Goal: Task Accomplishment & Management: Manage account settings

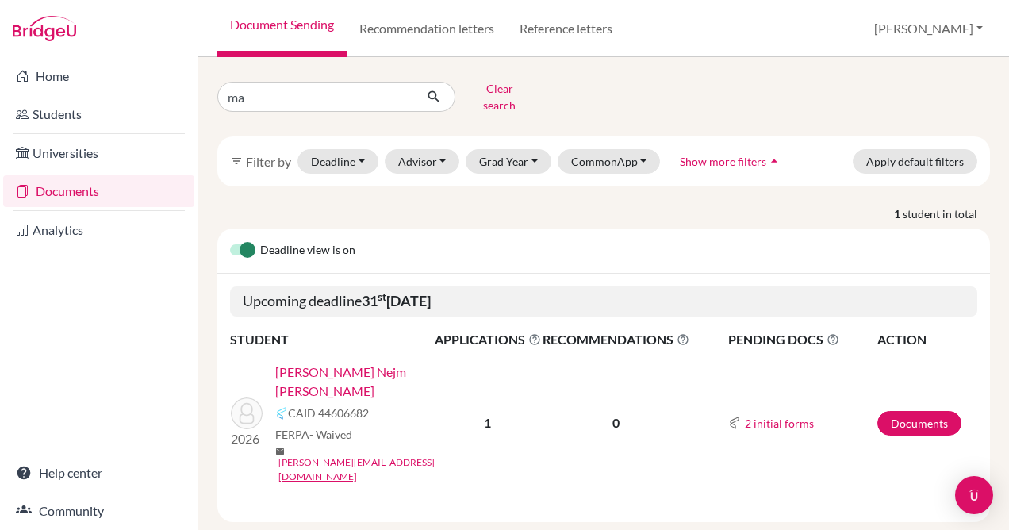
type input "m"
type input "sofia"
click button "submit" at bounding box center [434, 97] width 42 height 30
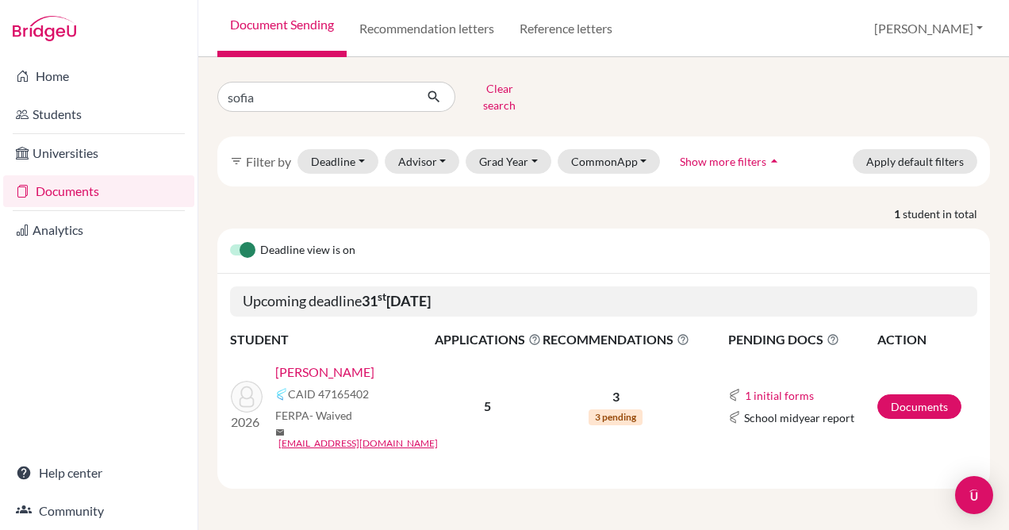
click at [326, 363] on link "[PERSON_NAME]" at bounding box center [324, 372] width 99 height 19
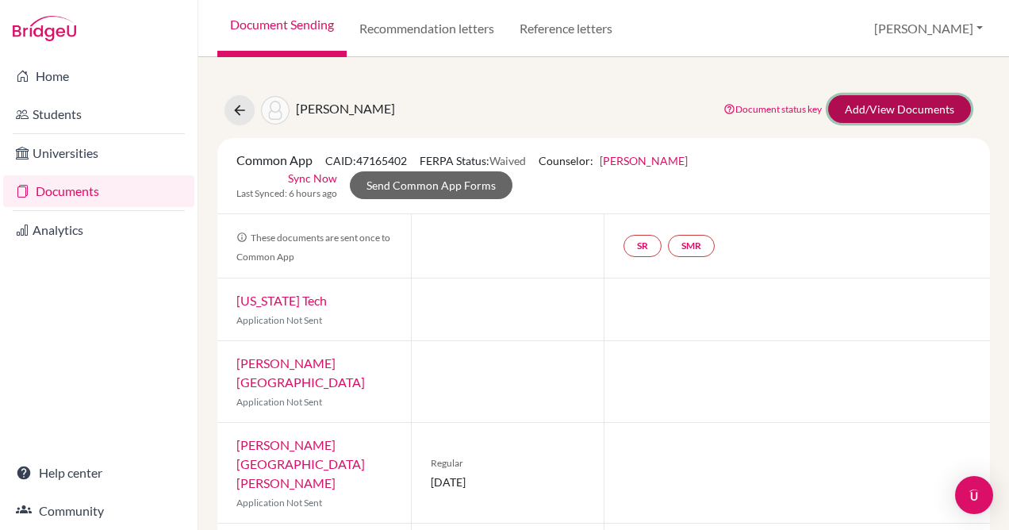
click at [866, 106] on link "Add/View Documents" at bounding box center [899, 109] width 143 height 28
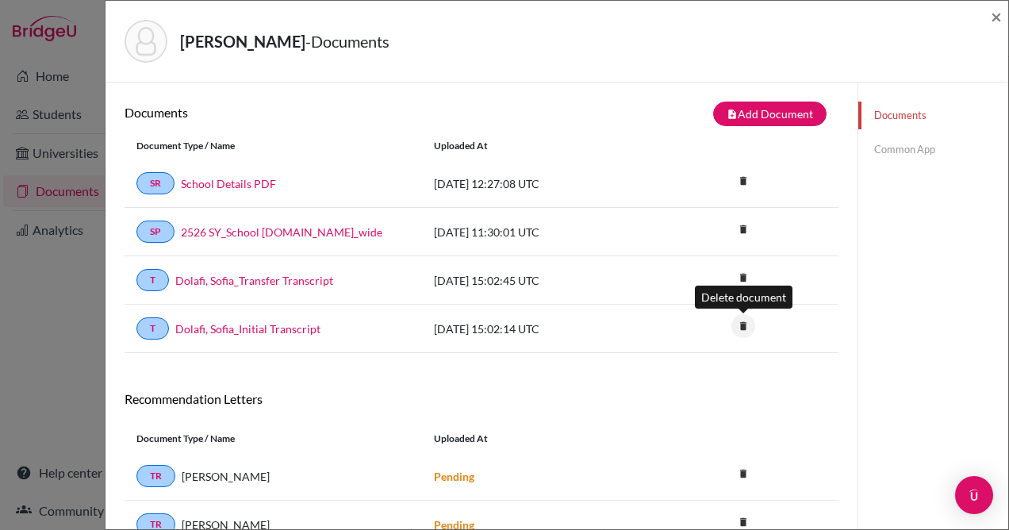
click at [737, 328] on icon "delete" at bounding box center [743, 326] width 24 height 24
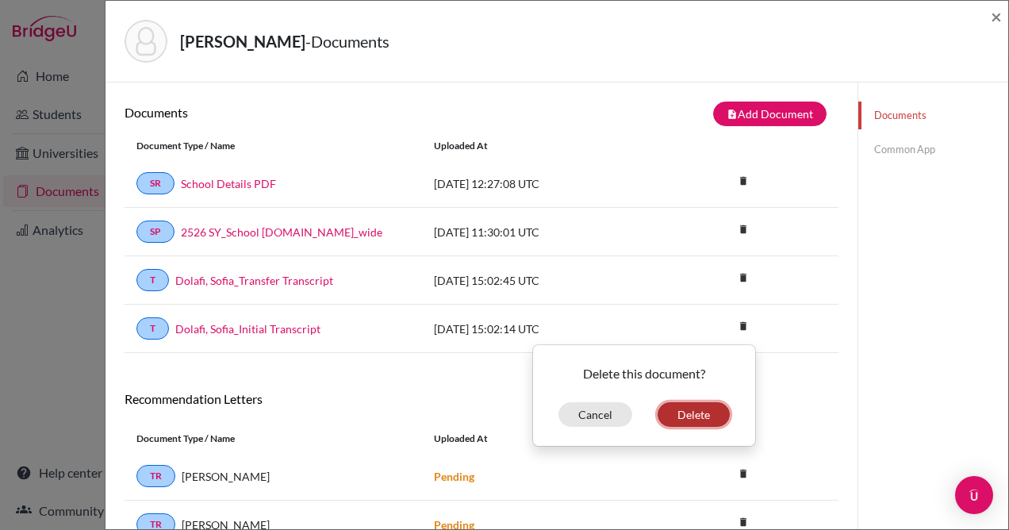
click at [688, 416] on button "Delete" at bounding box center [694, 414] width 72 height 25
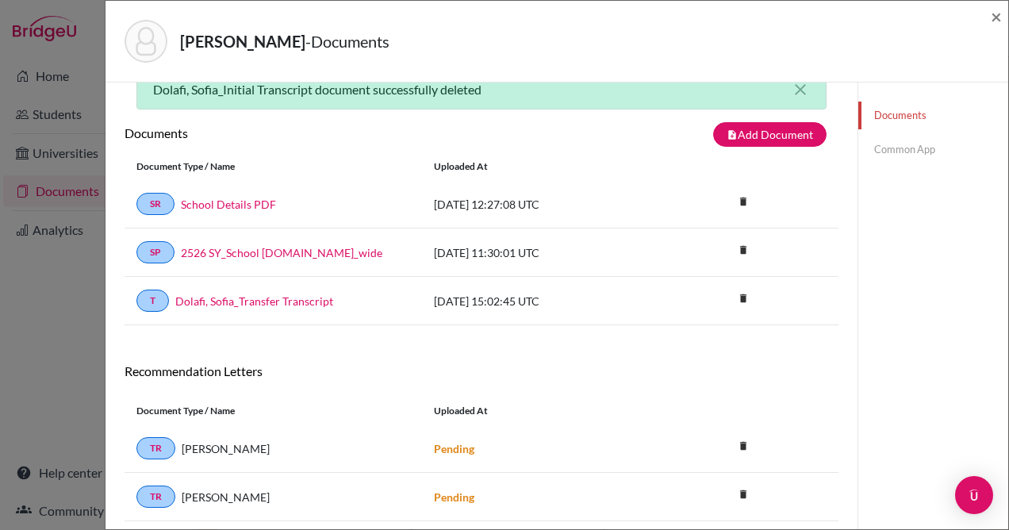
scroll to position [34, 0]
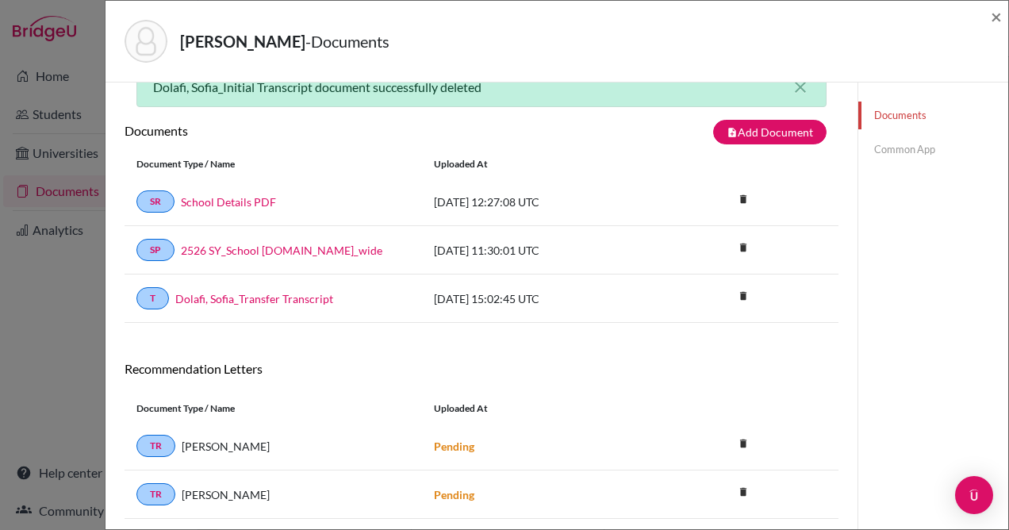
click at [914, 139] on link "Common App" at bounding box center [933, 150] width 150 height 28
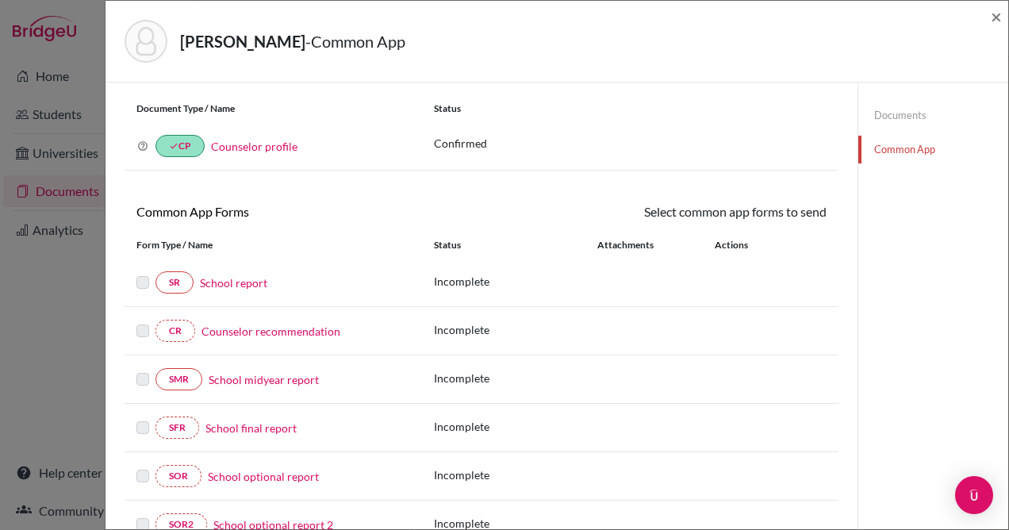
click at [906, 113] on link "Documents" at bounding box center [933, 116] width 150 height 28
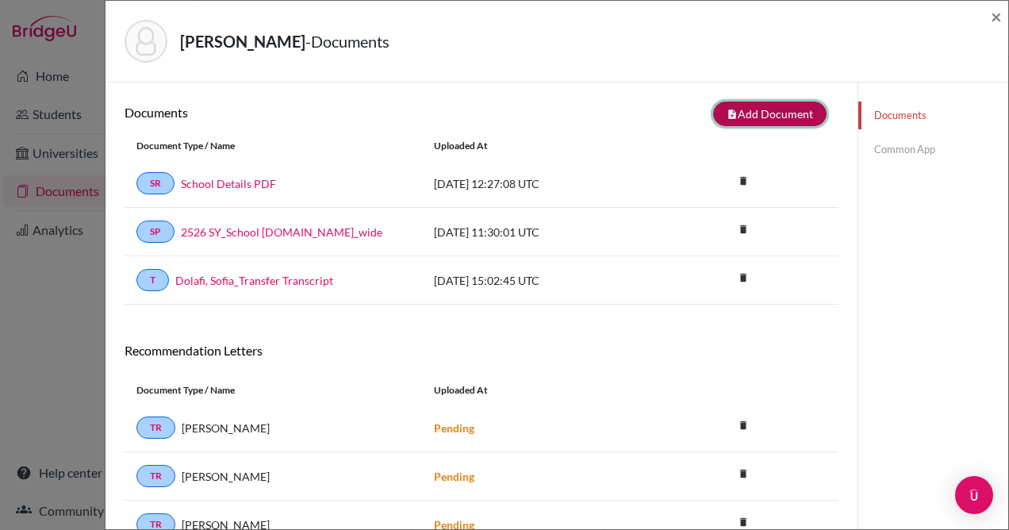
click at [765, 113] on button "note_add Add Document" at bounding box center [769, 114] width 113 height 25
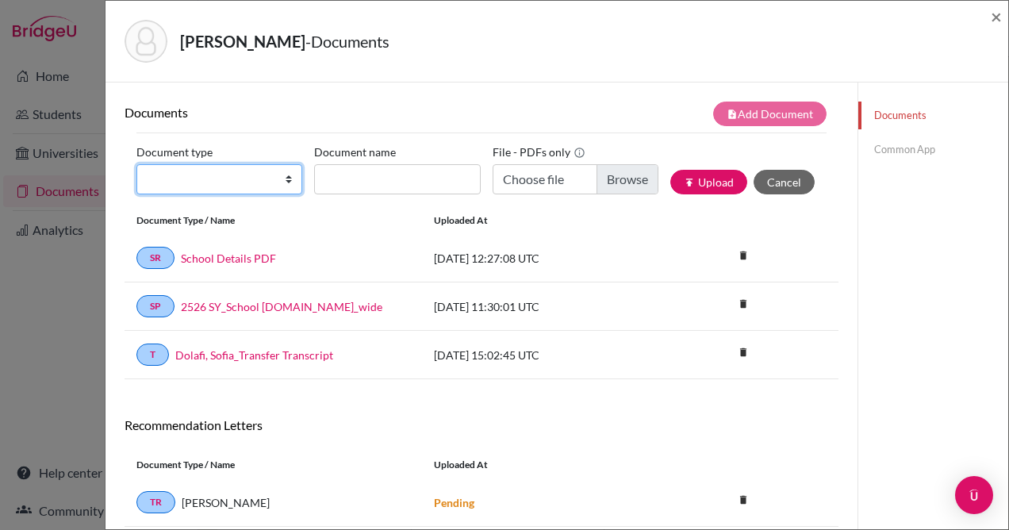
click at [225, 171] on select "Change explanation for Common App reports Counselor recommendation Internationa…" at bounding box center [219, 179] width 166 height 30
select select "2"
click at [136, 164] on select "Change explanation for Common App reports Counselor recommendation Internationa…" at bounding box center [219, 179] width 166 height 30
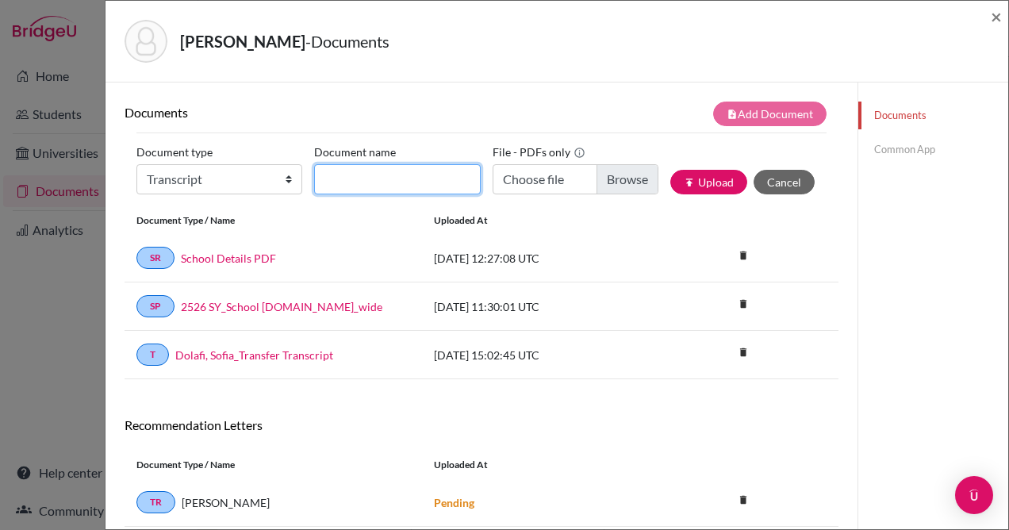
click at [363, 180] on input "Document name" at bounding box center [397, 179] width 166 height 30
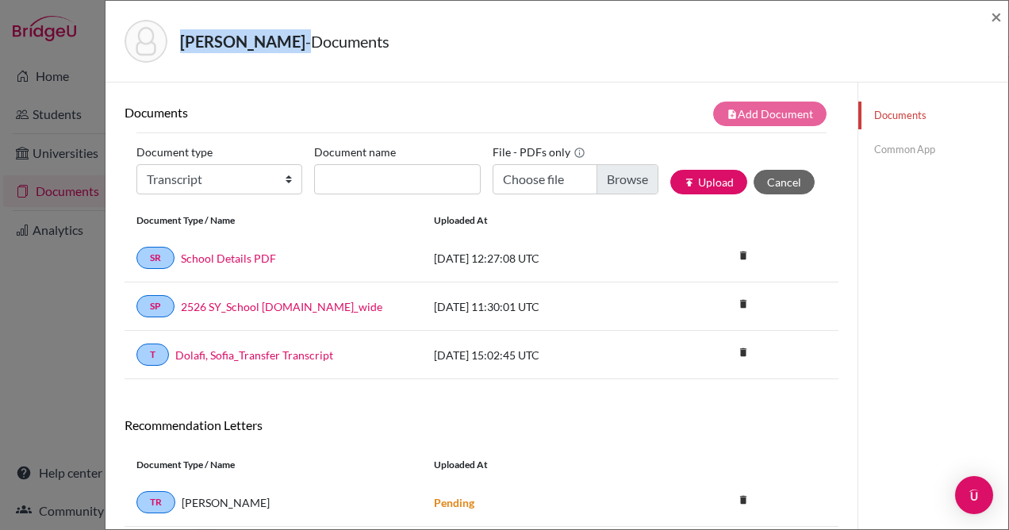
drag, startPoint x: 298, startPoint y: 44, endPoint x: 182, endPoint y: 45, distance: 115.8
click at [182, 45] on h5 "Dolafi, Sofia Ava - Documents" at bounding box center [284, 41] width 209 height 24
copy h5 "[PERSON_NAME]"
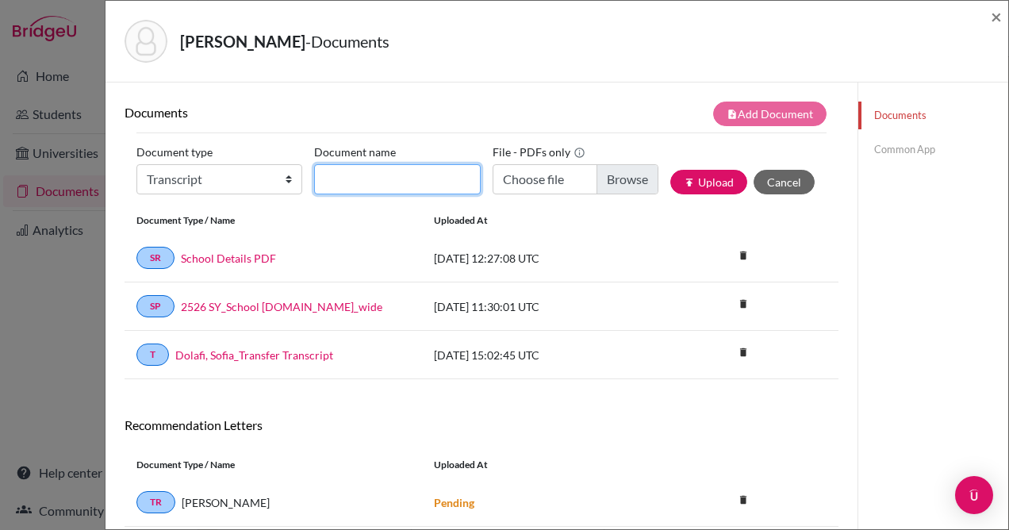
click at [415, 180] on input "Document name" at bounding box center [397, 179] width 166 height 30
paste input "[PERSON_NAME]"
type input "Dolafi, Sofia Ava _Initial"
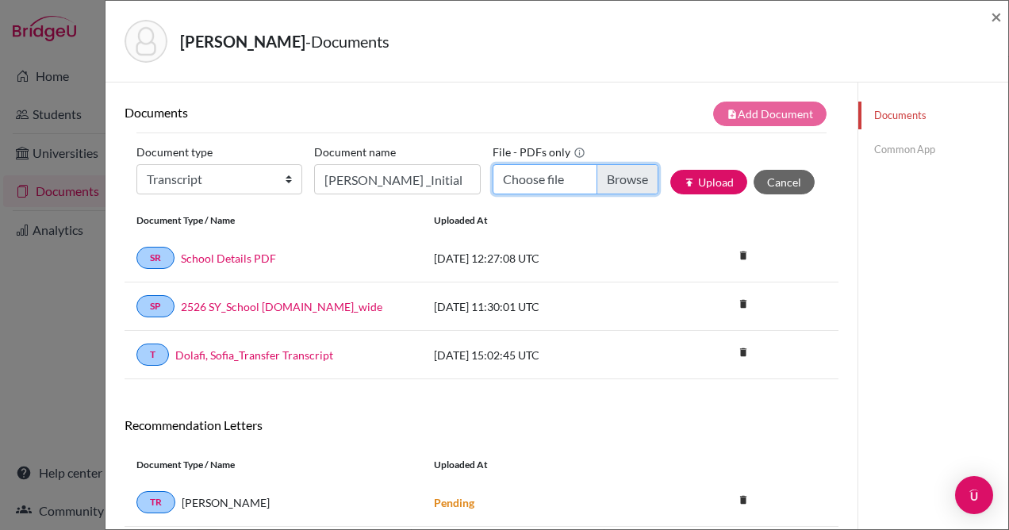
click at [628, 171] on input "Choose file" at bounding box center [576, 179] width 166 height 30
type input "C:\fakepath\Sofia Ava Dolafi.pdf"
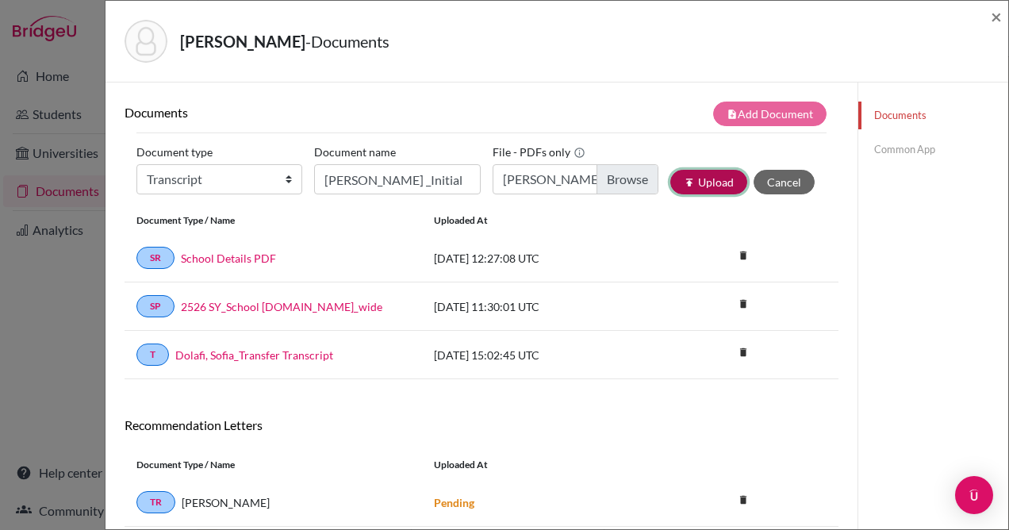
click at [696, 182] on button "publish Upload" at bounding box center [708, 182] width 77 height 25
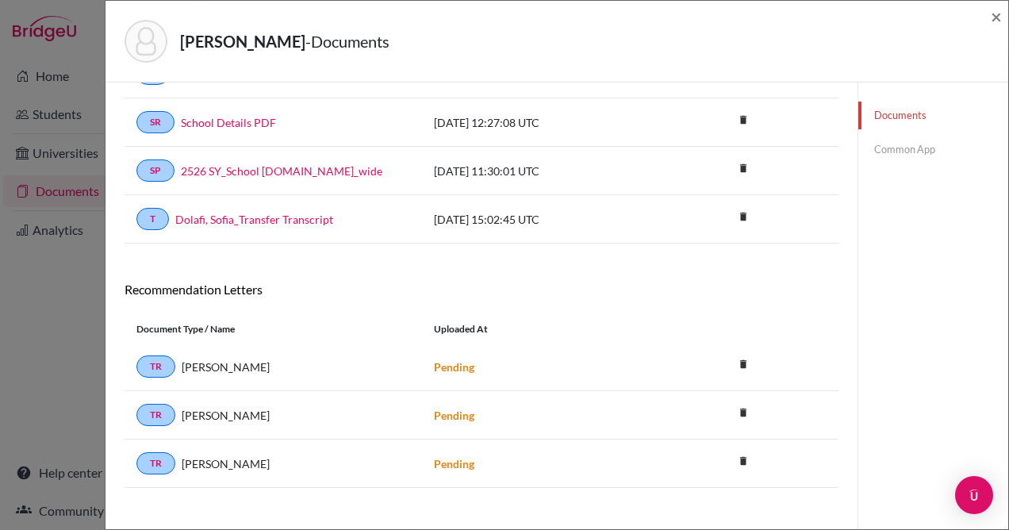
scroll to position [190, 0]
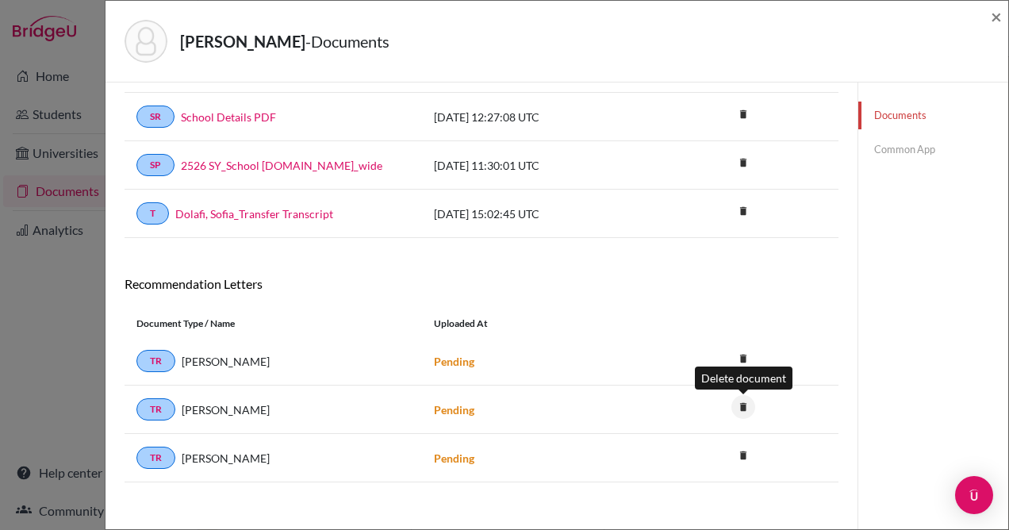
click at [742, 408] on icon "delete" at bounding box center [743, 407] width 24 height 24
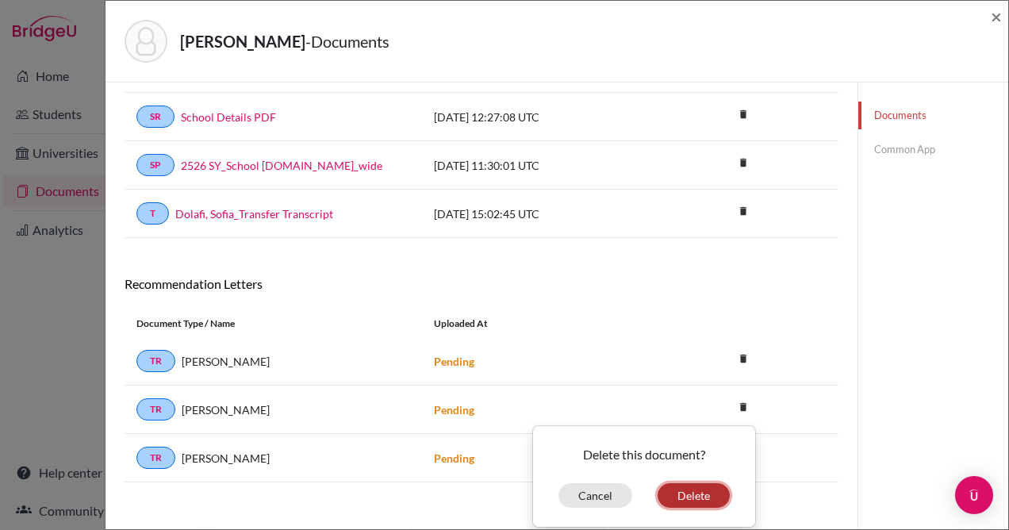
click at [675, 496] on button "Delete" at bounding box center [694, 495] width 72 height 25
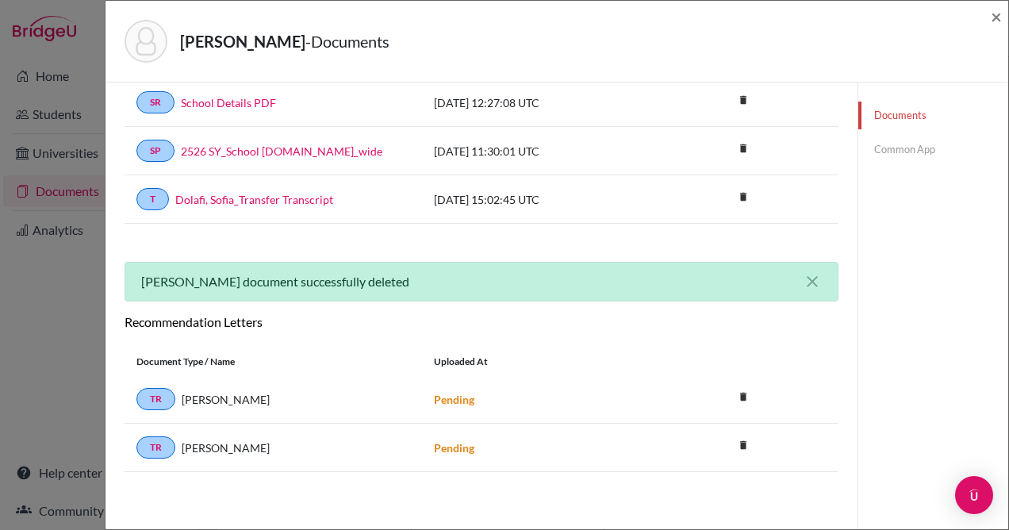
scroll to position [0, 0]
